Goal: Task Accomplishment & Management: Use online tool/utility

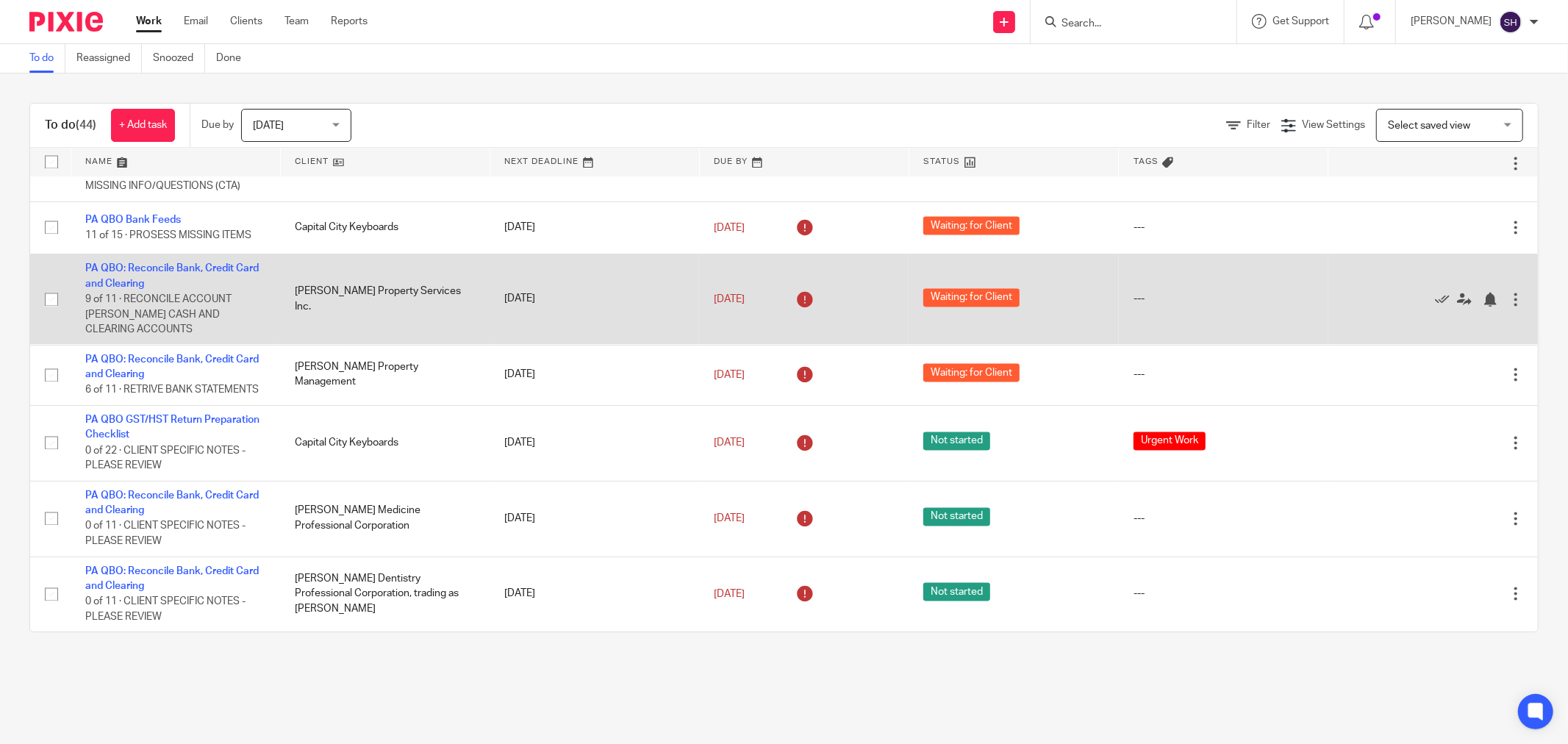
scroll to position [2414, 0]
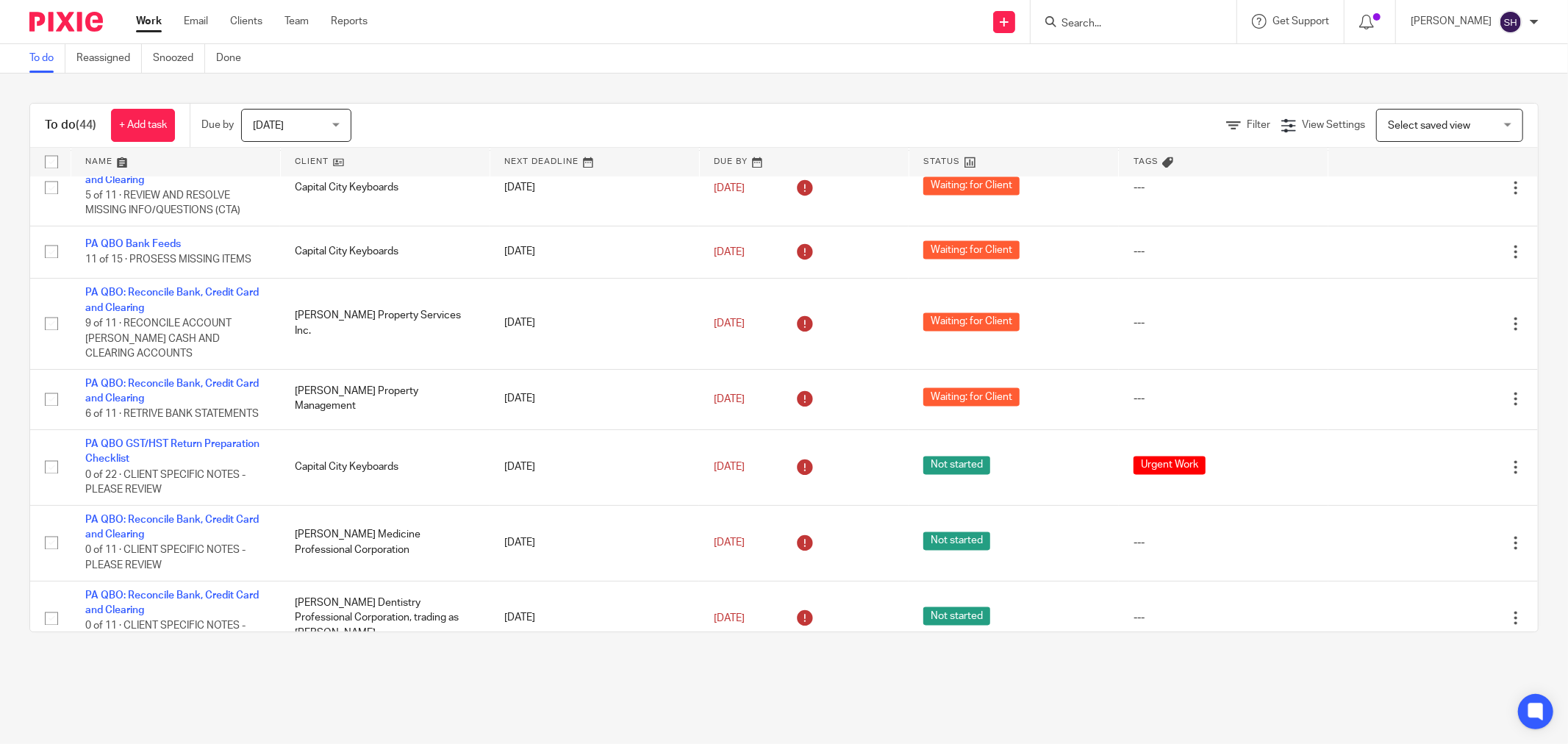
click at [378, 175] on link at bounding box center [385, 162] width 209 height 29
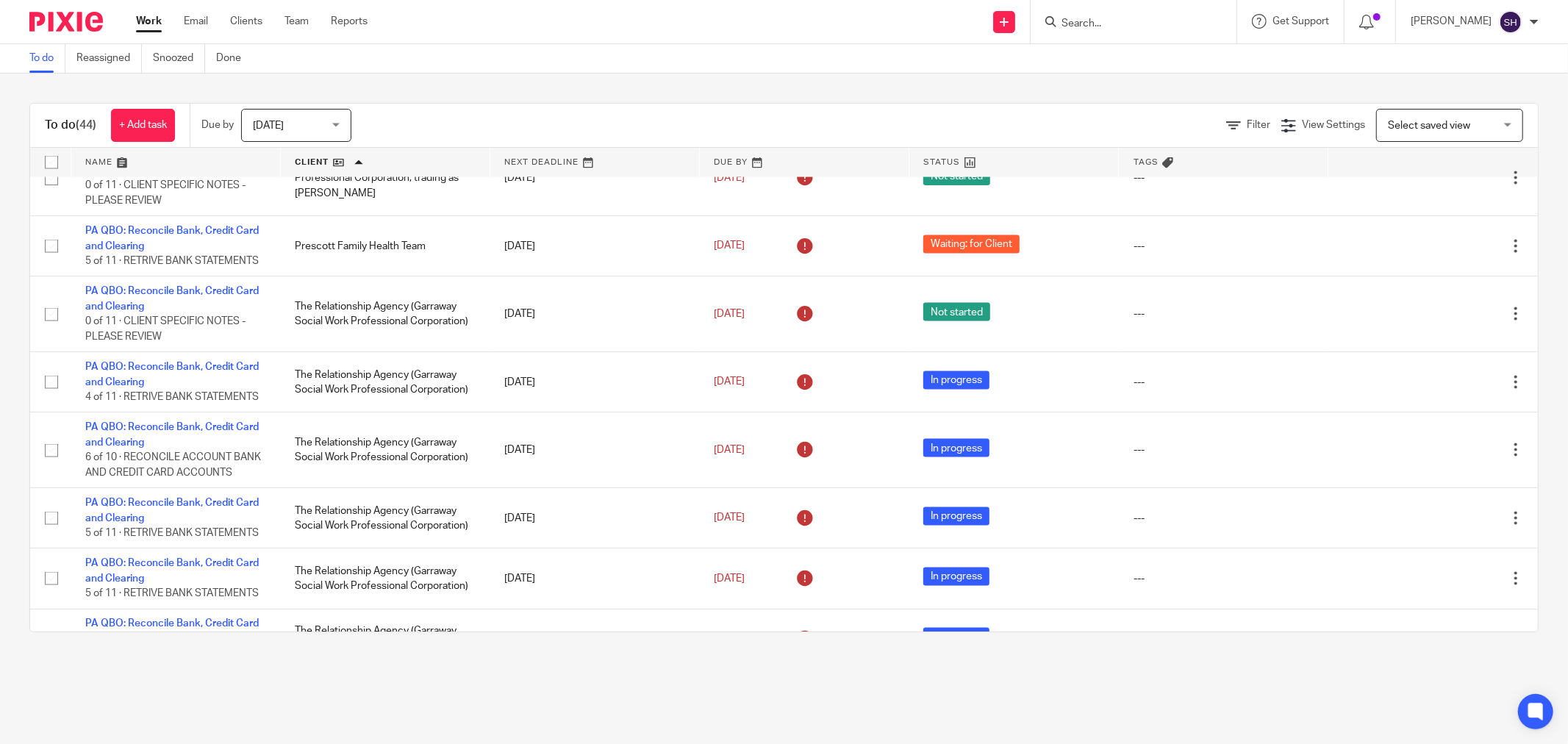
scroll to position [1960, 0]
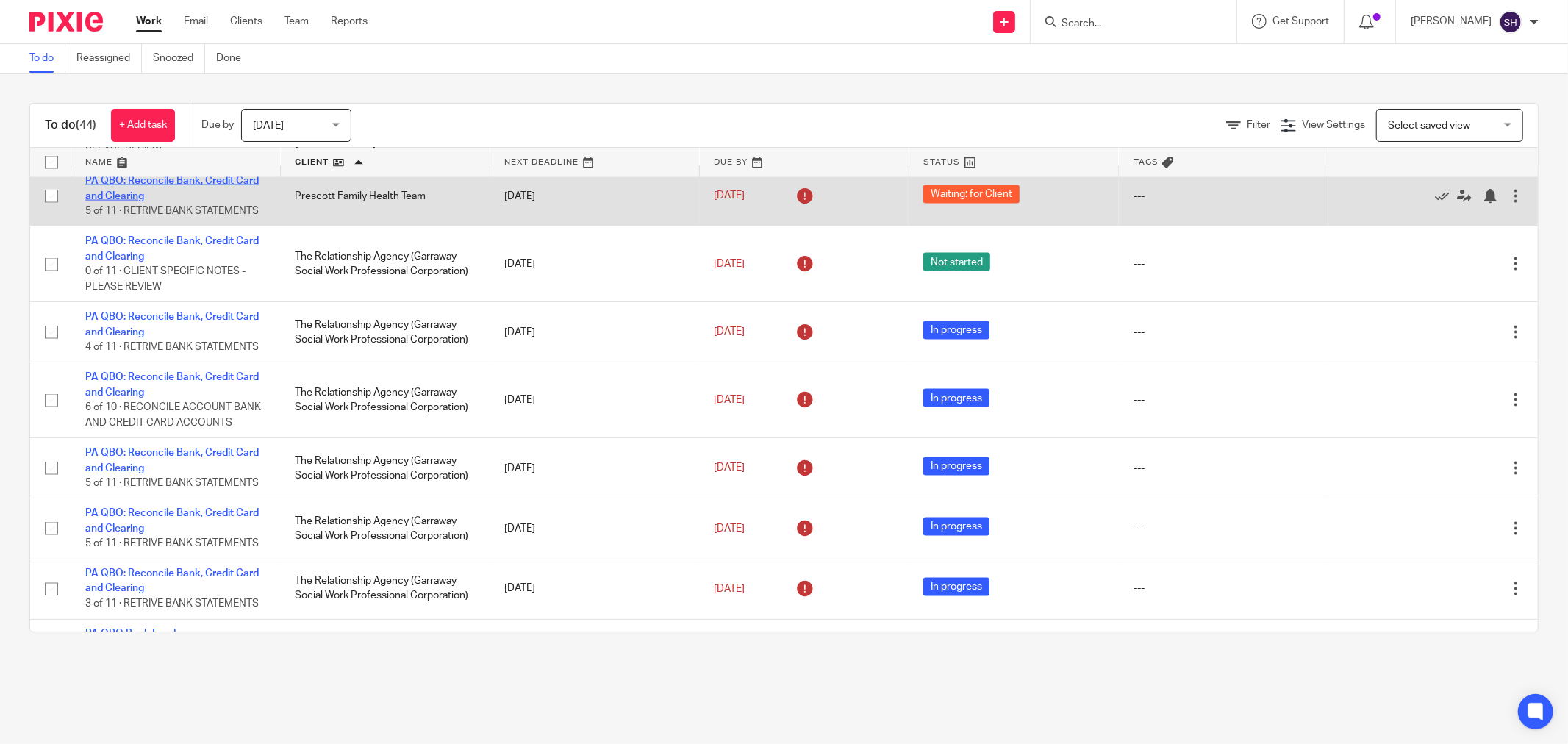
click at [219, 200] on link "PA QBO: Reconcile Bank, Credit Card and Clearing" at bounding box center [172, 188] width 174 height 25
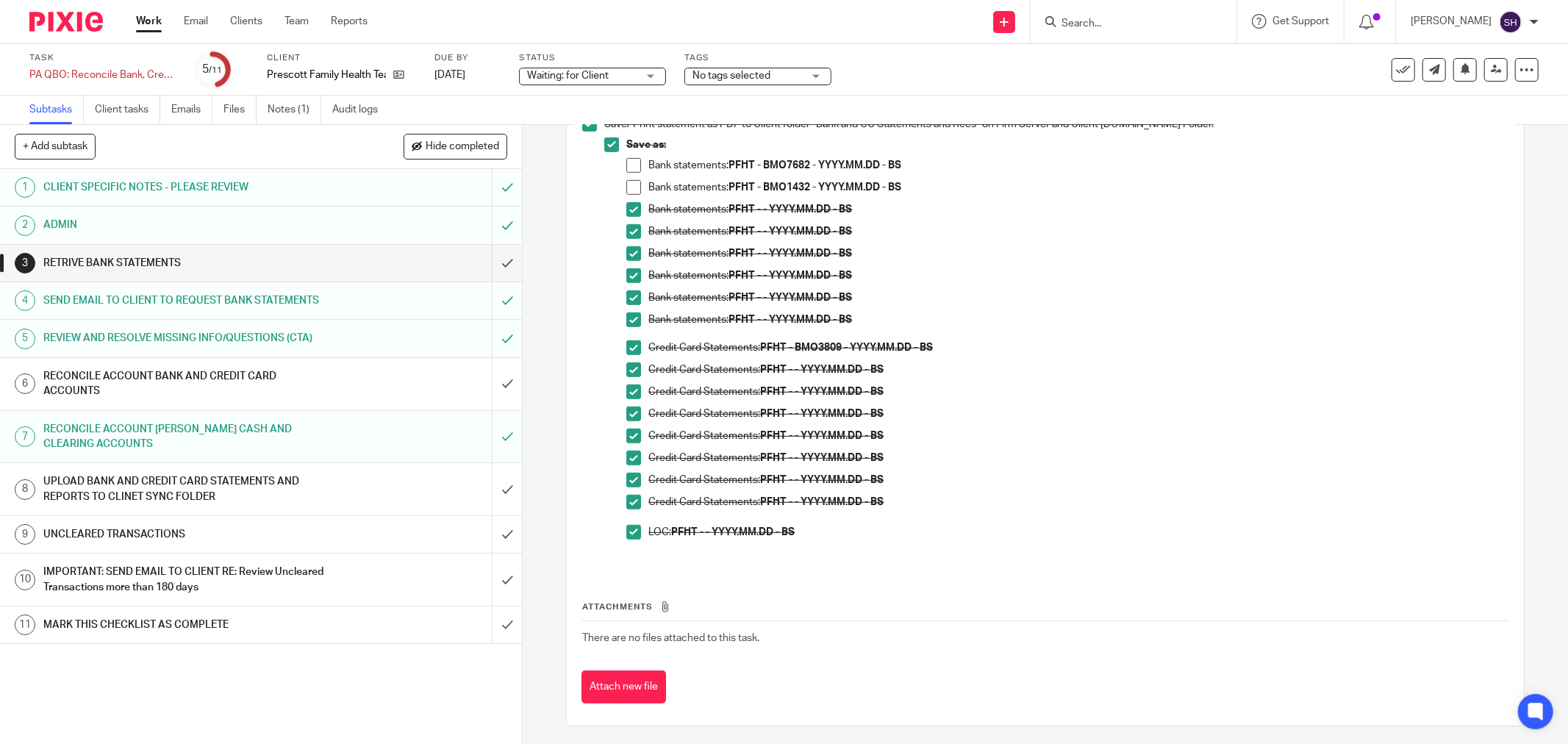
scroll to position [702, 0]
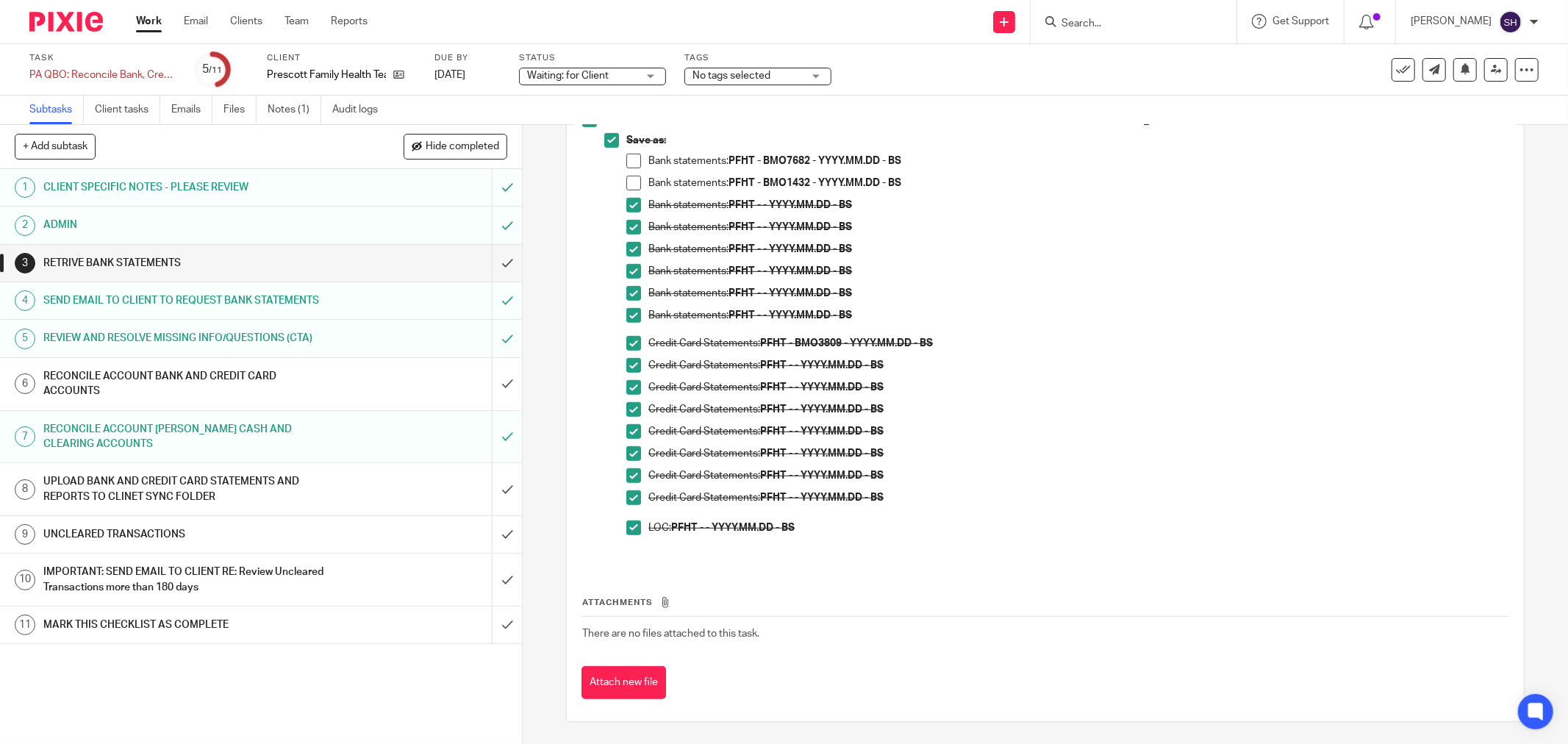
click at [327, 305] on div "SEND EMAIL TO CLIENT TO REQUEST BANK STATEMENTS" at bounding box center [260, 301] width 434 height 22
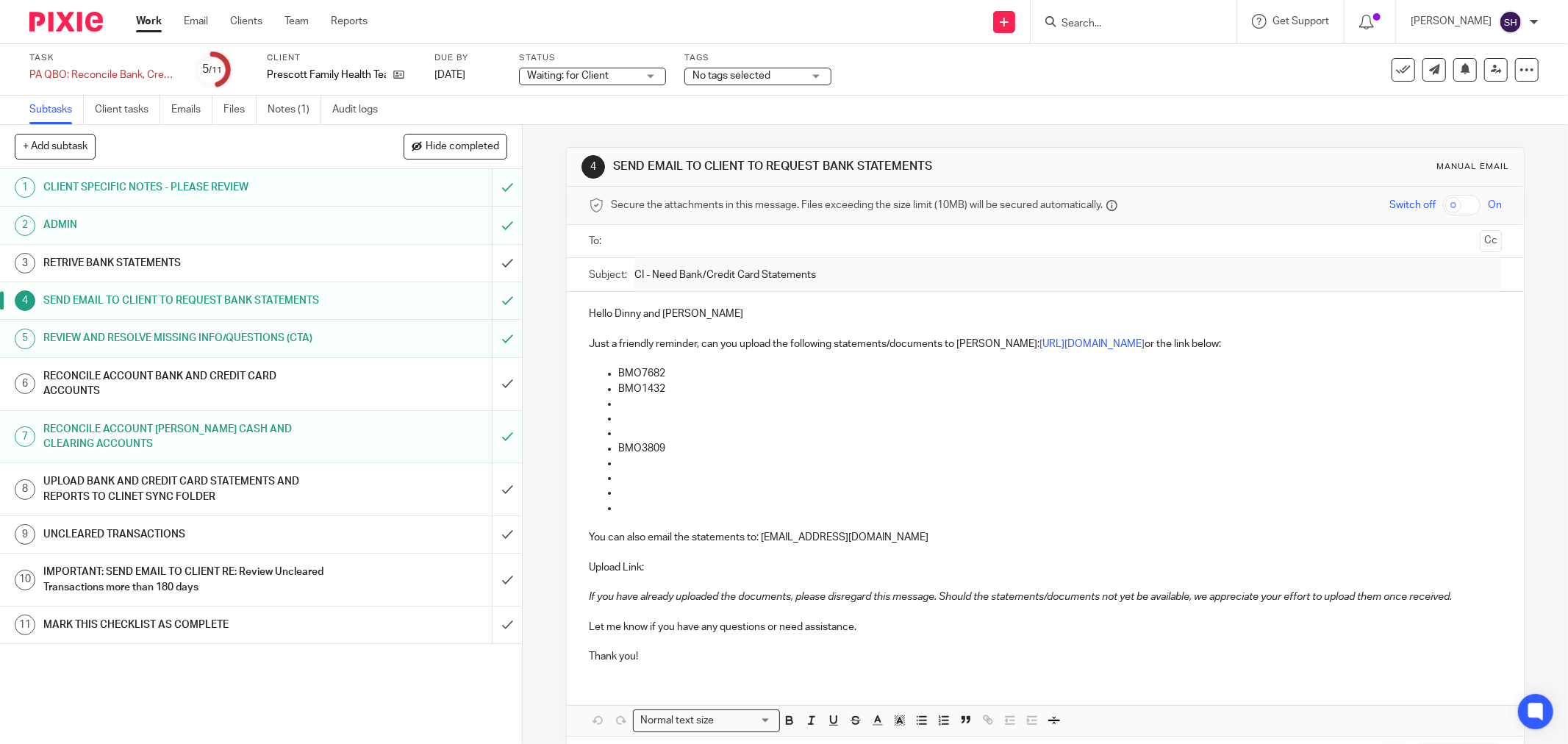
click at [495, 300] on input "submit" at bounding box center [261, 301] width 522 height 37
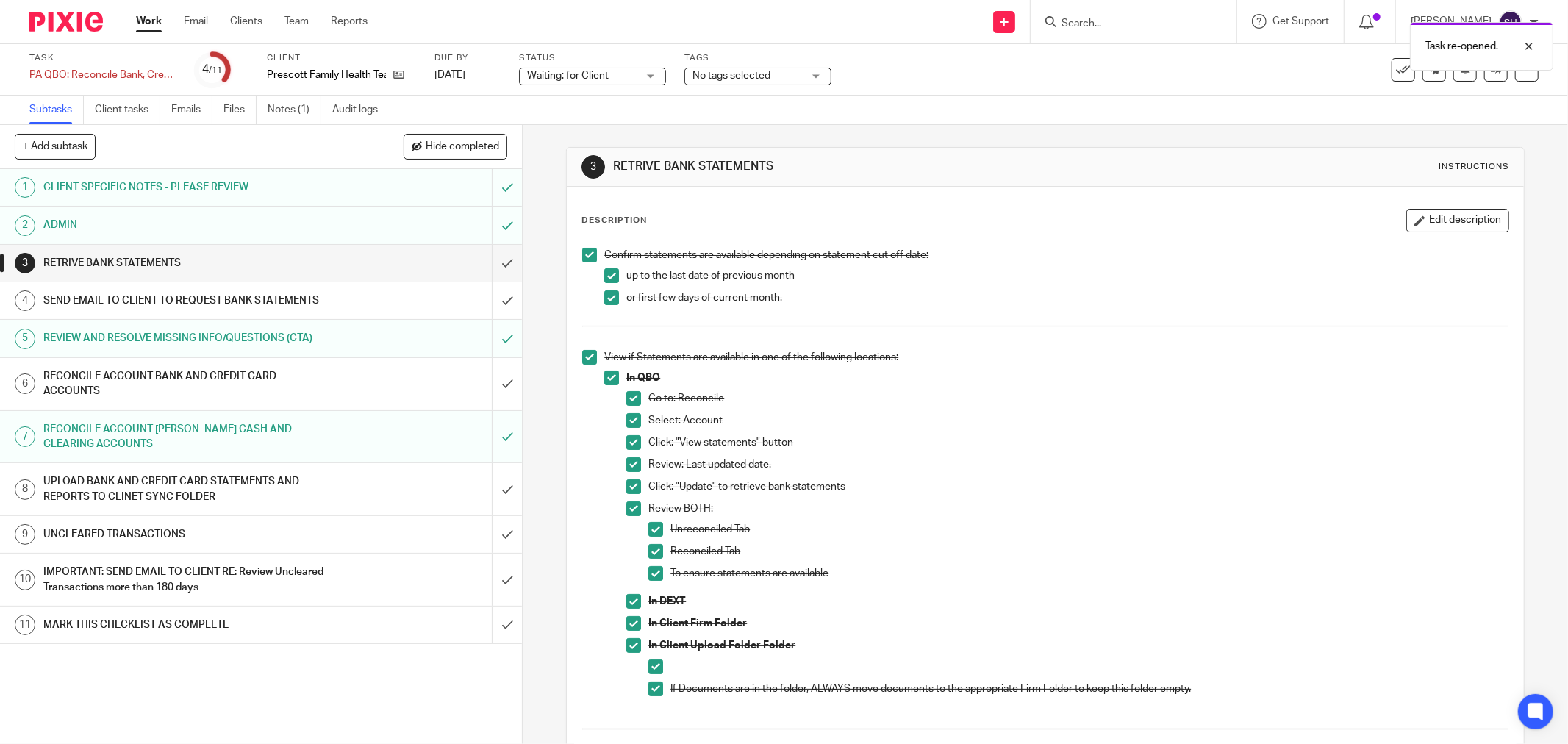
click at [353, 298] on div "SEND EMAIL TO CLIENT TO REQUEST BANK STATEMENTS" at bounding box center [260, 301] width 434 height 22
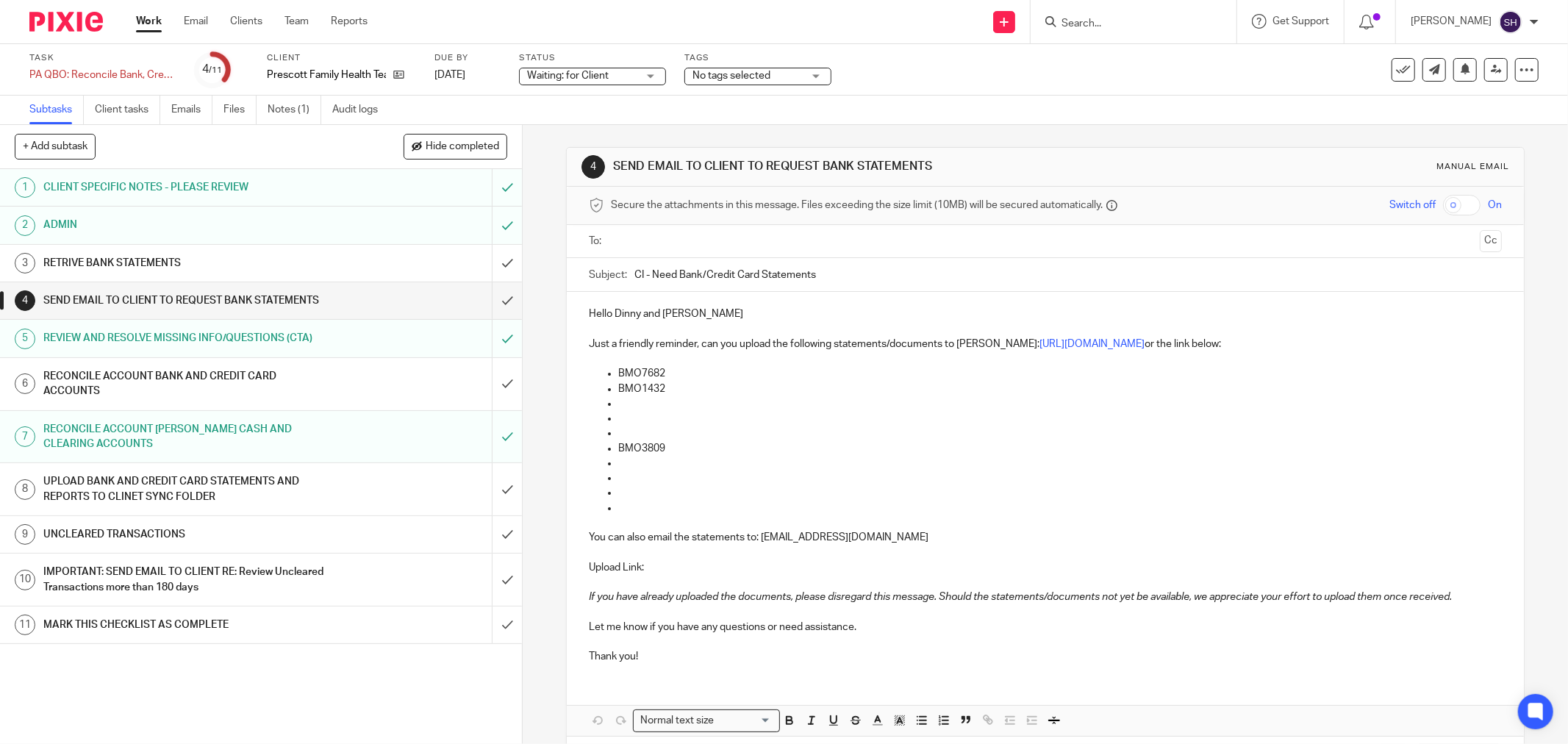
click at [438, 149] on span "Hide completed" at bounding box center [462, 147] width 73 height 12
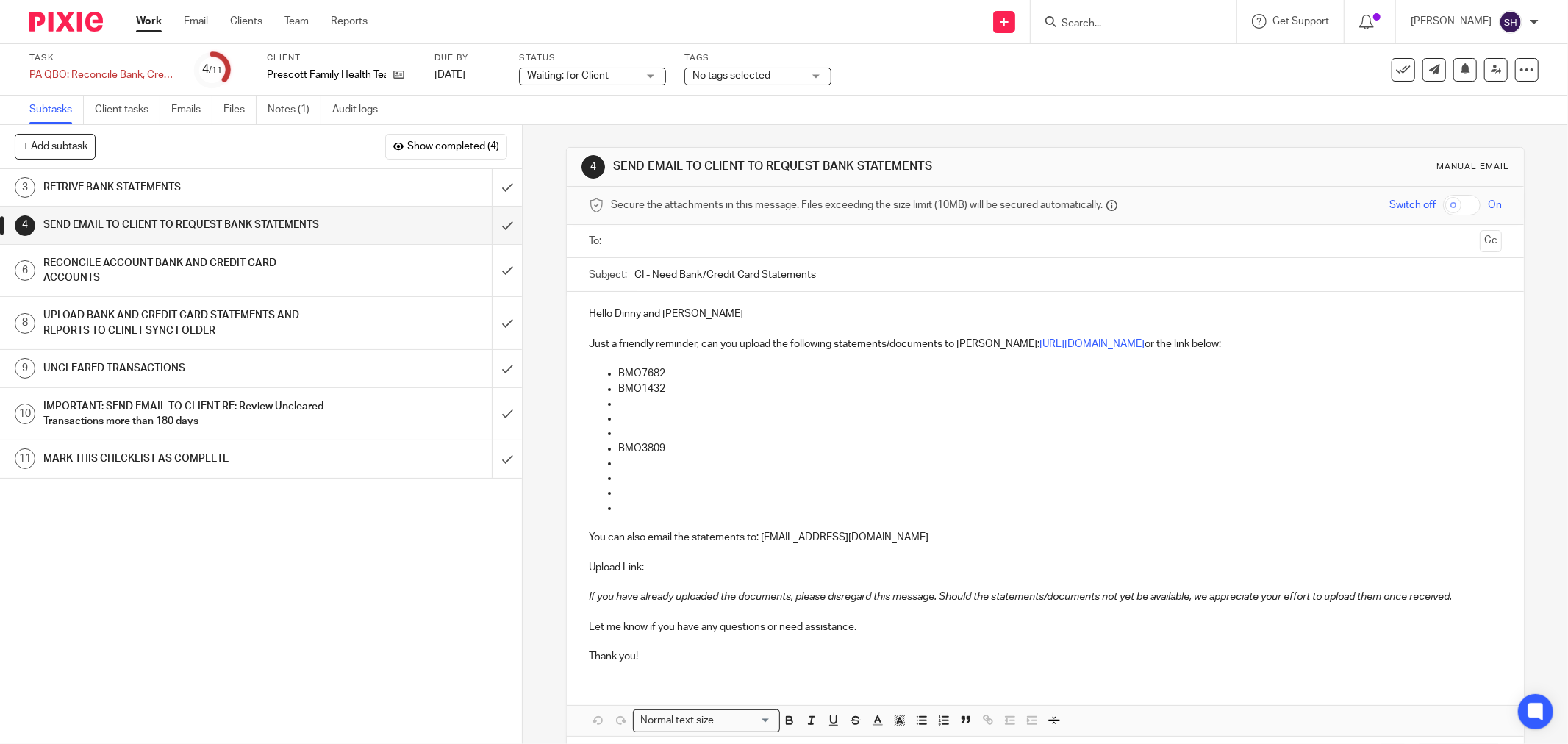
click at [644, 245] on input "text" at bounding box center [1044, 242] width 857 height 17
drag, startPoint x: 638, startPoint y: 276, endPoint x: 594, endPoint y: 282, distance: 44.4
click at [594, 281] on div "Subject: CI - Need Bank/Credit Card Statements" at bounding box center [1045, 278] width 913 height 33
type input "PFHT - Need Bank/Credit Card Statements"
drag, startPoint x: 643, startPoint y: 515, endPoint x: 576, endPoint y: 414, distance: 121.2
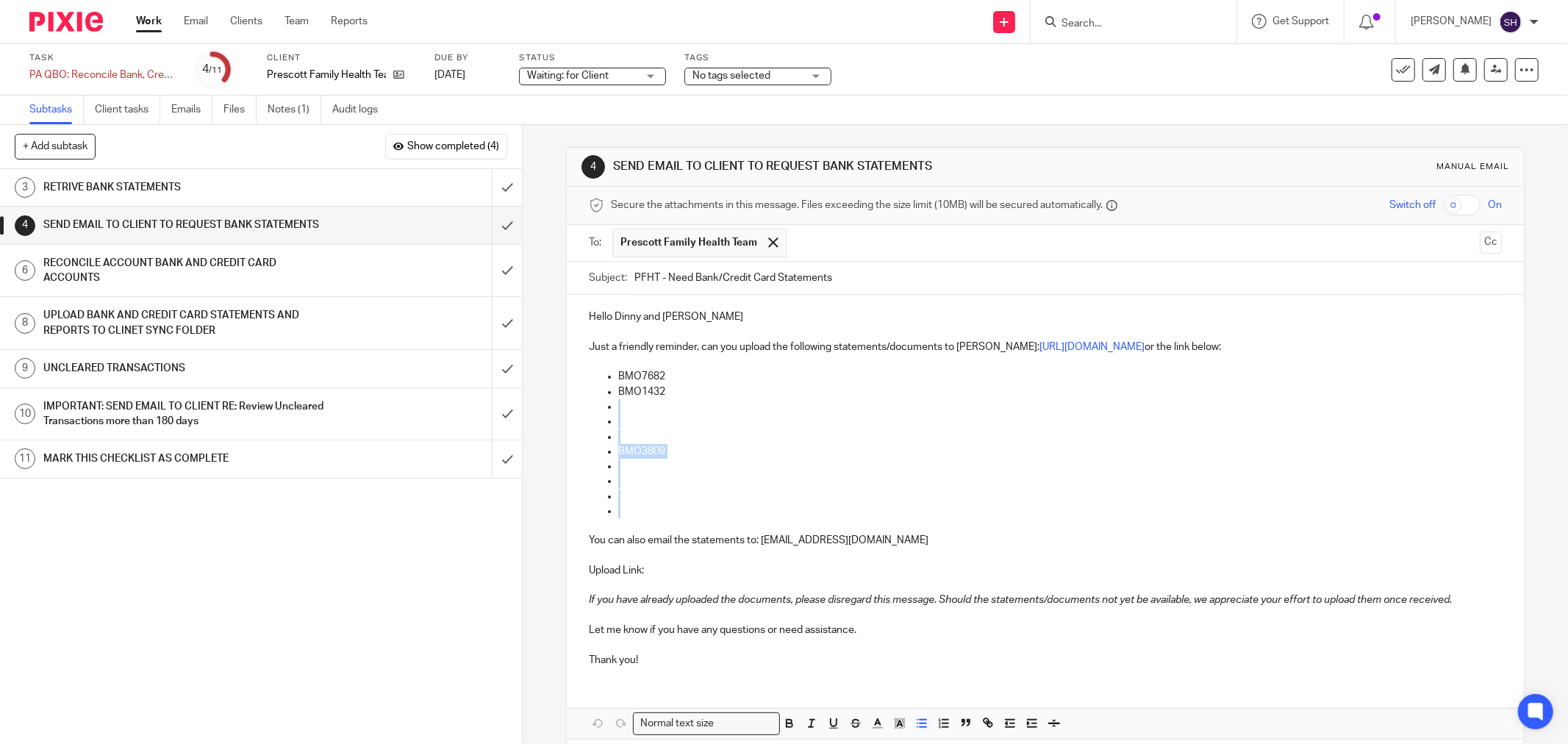
click at [576, 414] on div "Hello Dinny and Krista Just a friendly reminder, can you upload the following s…" at bounding box center [1045, 486] width 957 height 383
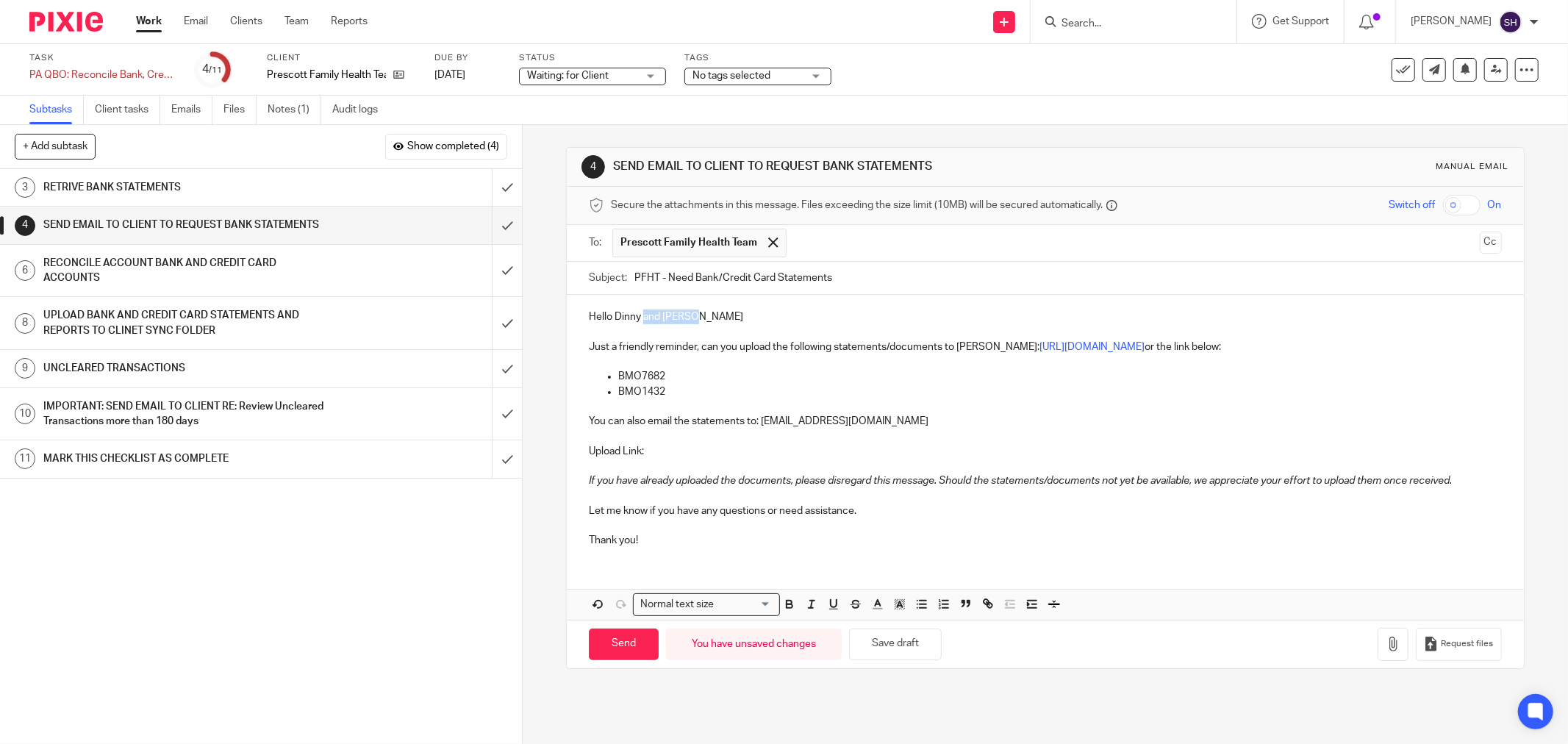
drag, startPoint x: 704, startPoint y: 318, endPoint x: 641, endPoint y: 321, distance: 63.1
click at [641, 321] on p "Hello Dinny and Krista" at bounding box center [1045, 316] width 913 height 15
click at [648, 542] on p "Thank you!" at bounding box center [1045, 540] width 913 height 15
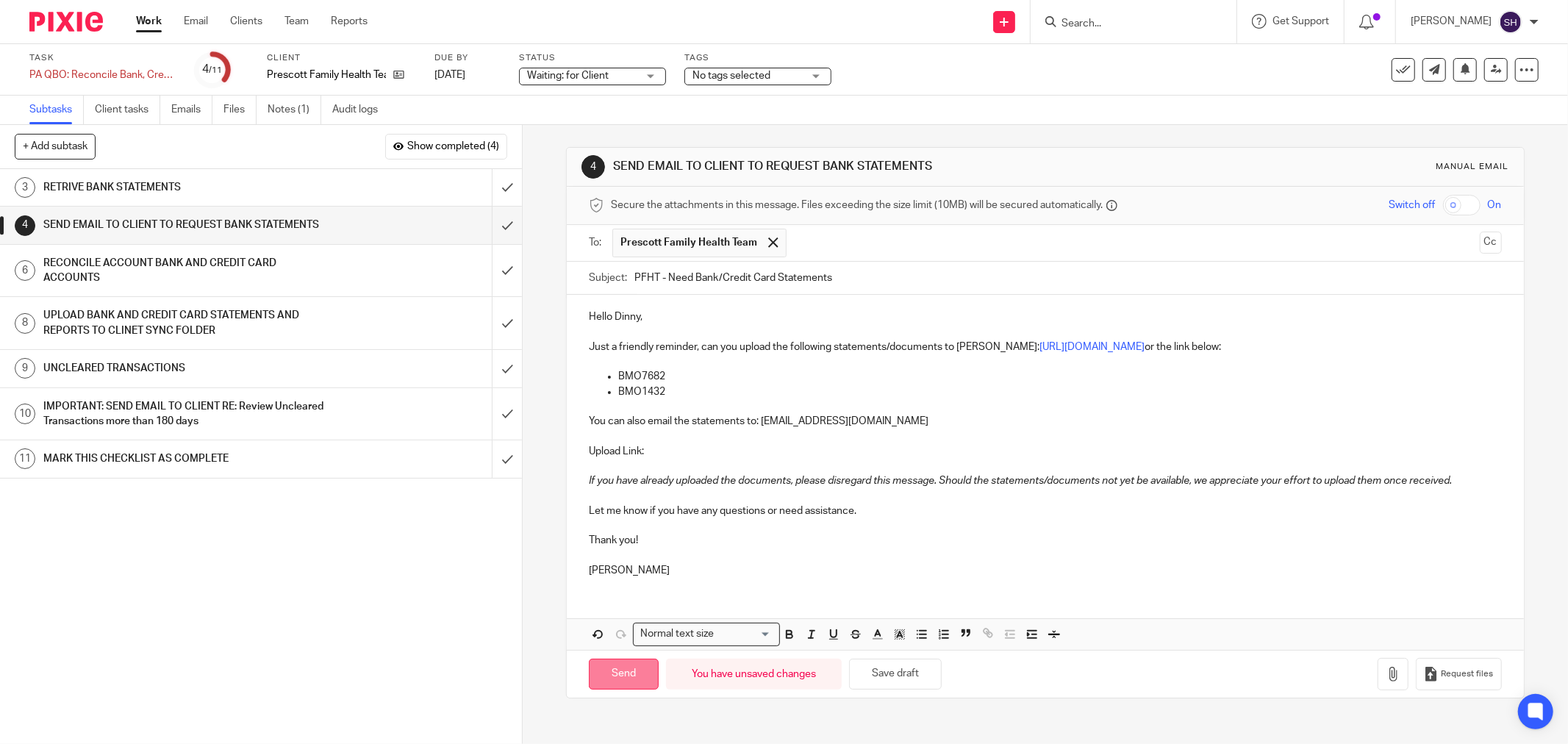
click at [600, 679] on input "Send" at bounding box center [624, 674] width 70 height 32
type input "Sent"
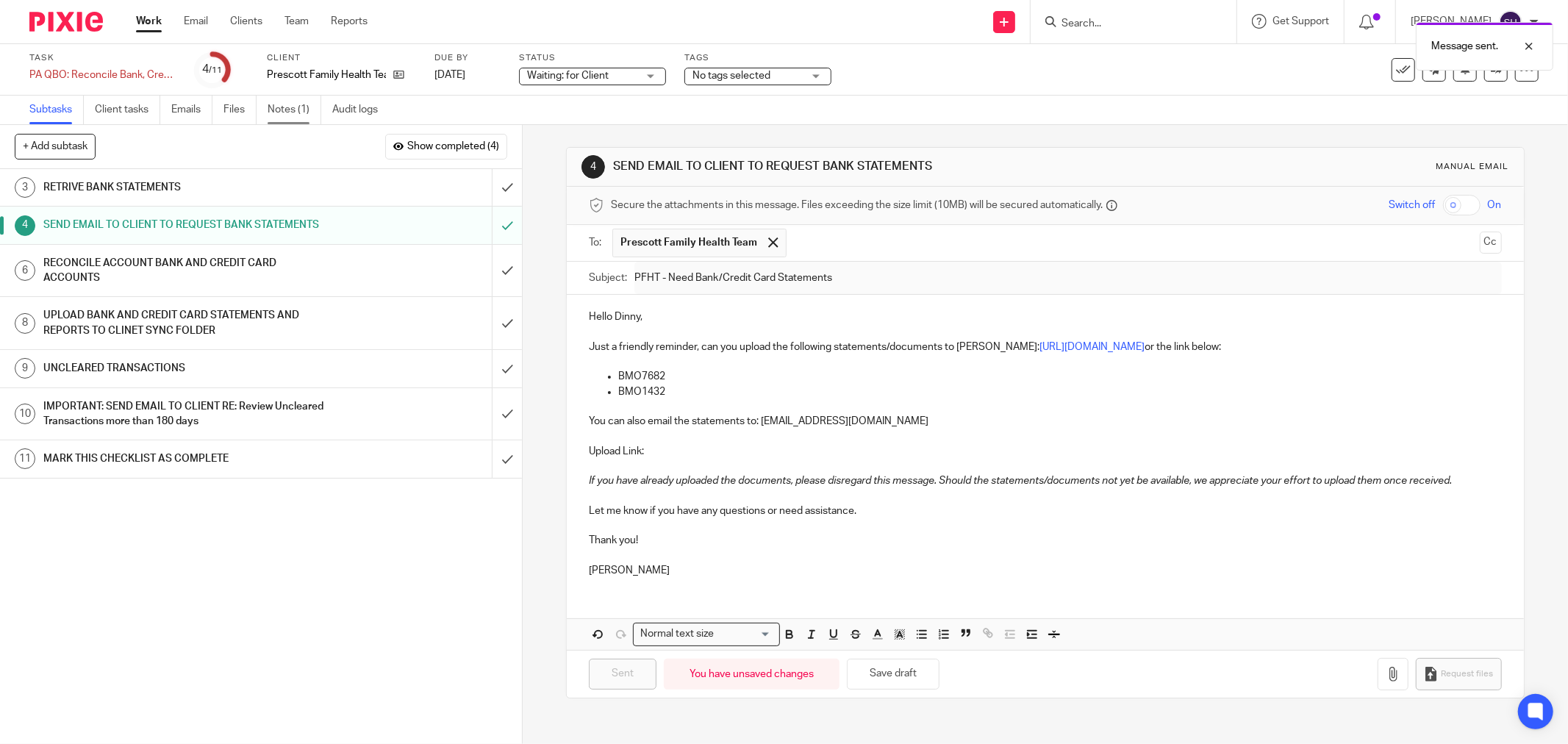
click at [289, 105] on link "Notes (1)" at bounding box center [295, 110] width 54 height 29
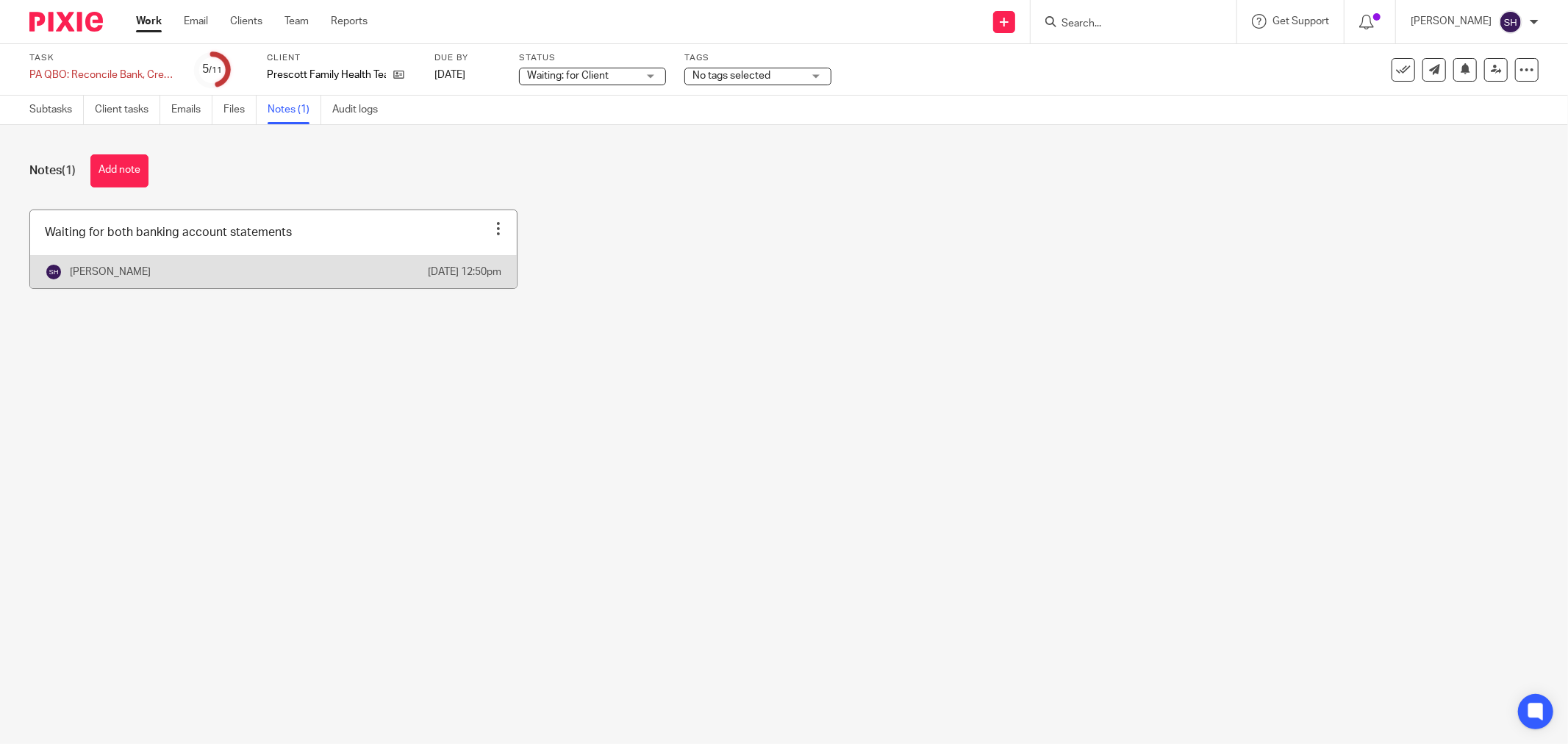
click at [370, 247] on link at bounding box center [273, 249] width 486 height 78
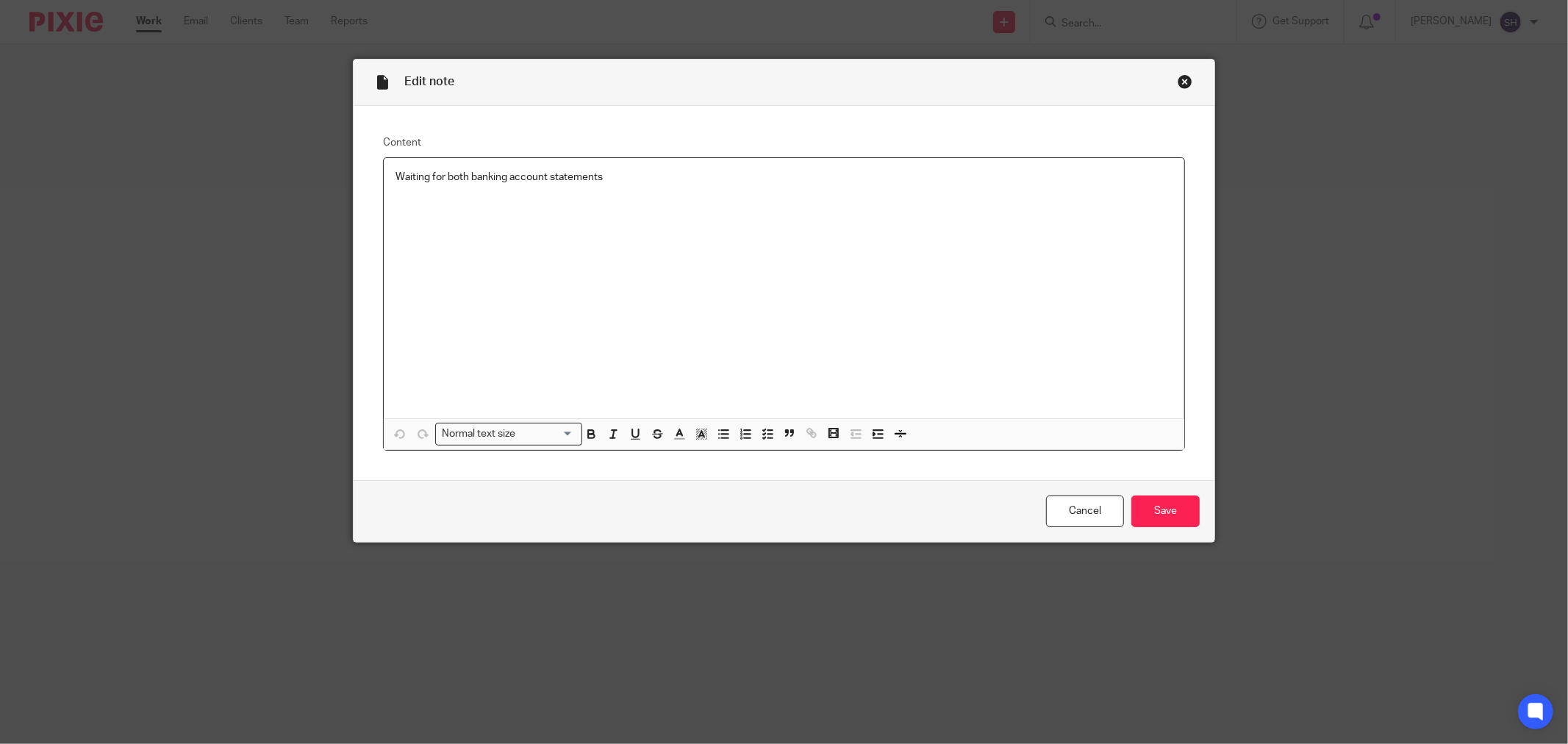
click at [688, 176] on p "Waiting for both banking account statements" at bounding box center [784, 177] width 777 height 15
click at [1150, 508] on input "Save" at bounding box center [1165, 511] width 68 height 32
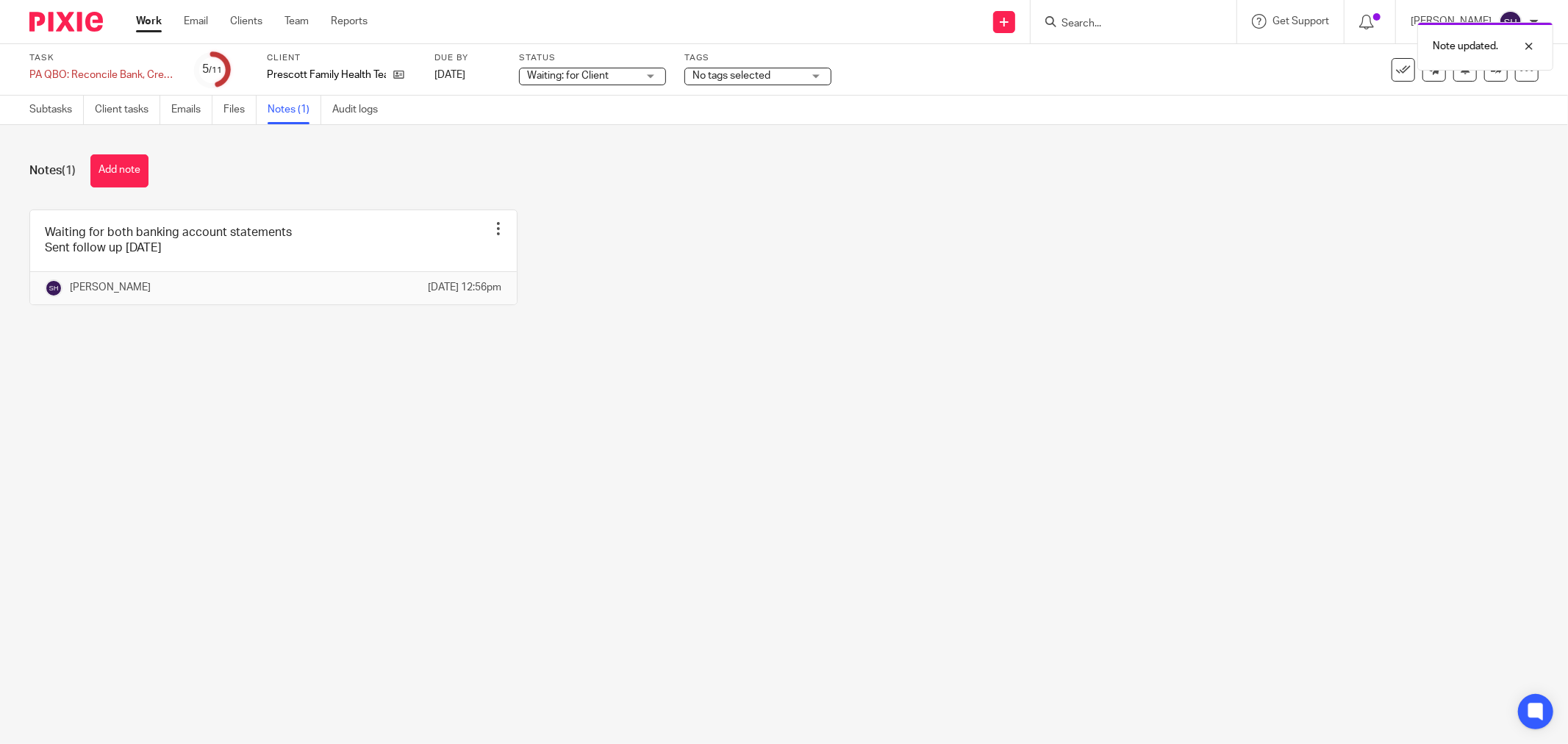
click at [138, 26] on link "Work" at bounding box center [149, 21] width 26 height 15
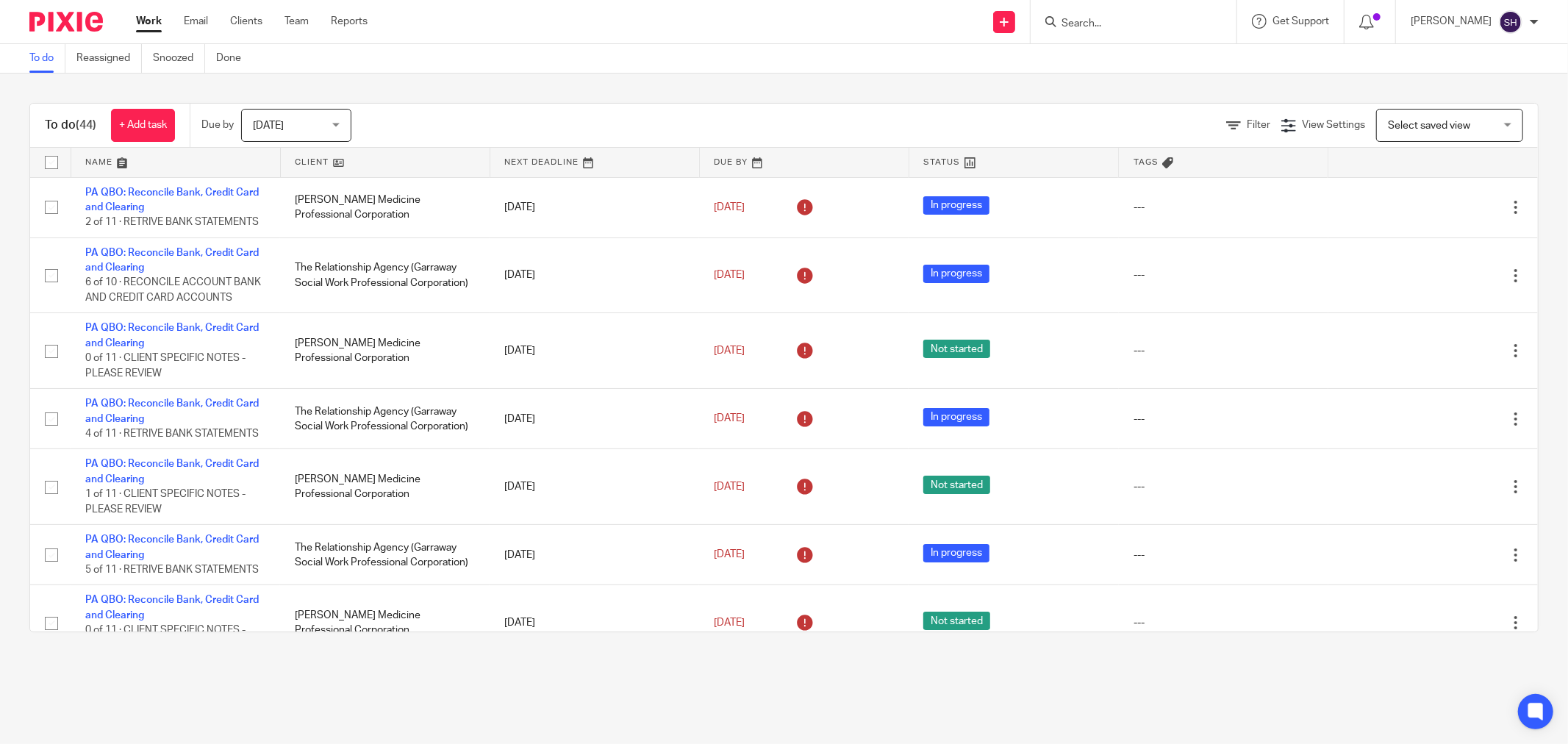
click at [353, 157] on link at bounding box center [385, 162] width 209 height 29
